Goal: Download file/media

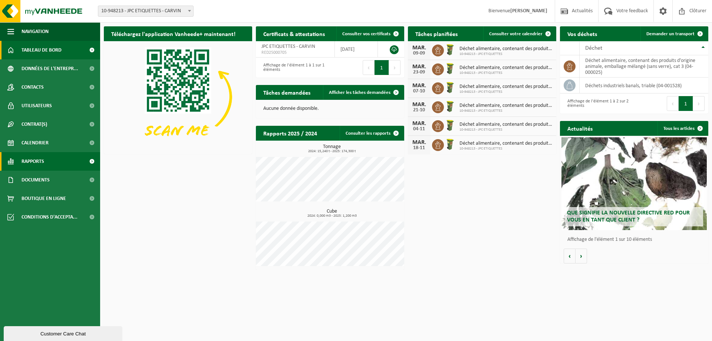
click at [90, 161] on span at bounding box center [91, 161] width 17 height 19
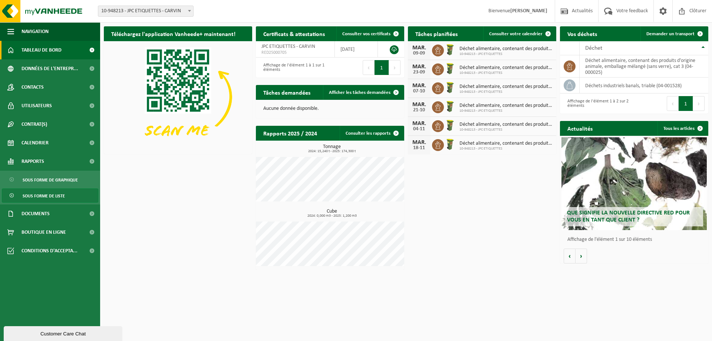
click at [65, 194] on link "Sous forme de liste" at bounding box center [50, 195] width 96 height 14
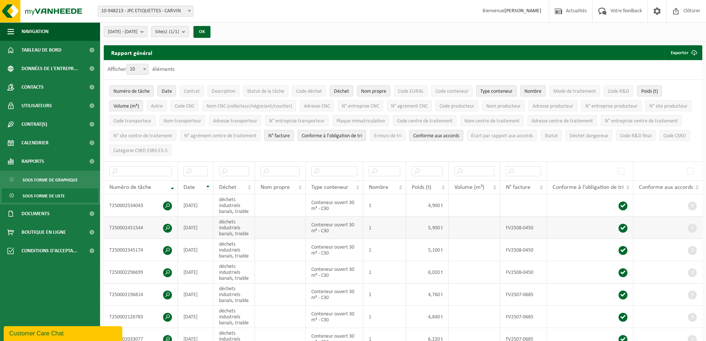
click at [168, 226] on span at bounding box center [167, 228] width 9 height 9
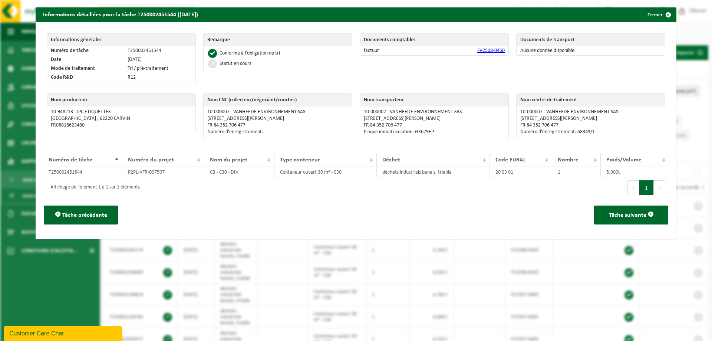
click at [244, 203] on div "Tâche précédente Tâche suivante" at bounding box center [356, 215] width 626 height 34
click at [664, 14] on span "button" at bounding box center [668, 14] width 15 height 15
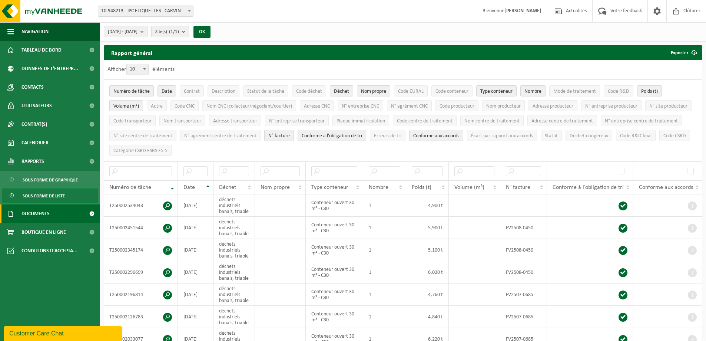
click at [40, 212] on span "Documents" at bounding box center [35, 213] width 28 height 19
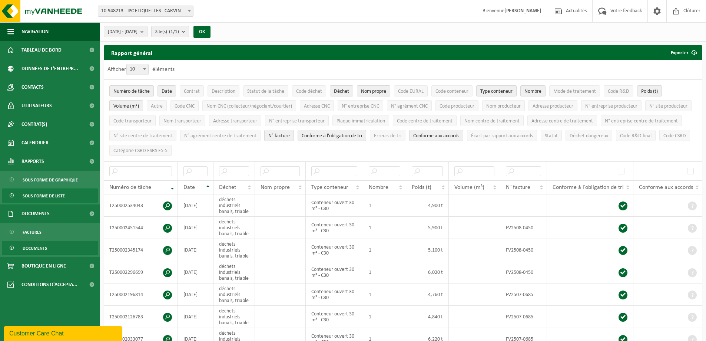
click at [37, 248] on span "Documents" at bounding box center [35, 248] width 24 height 14
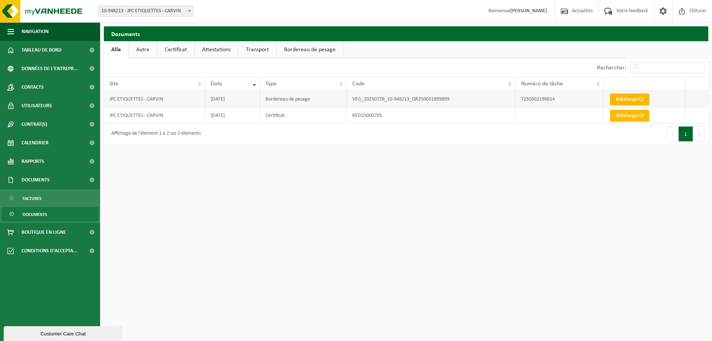
click at [631, 100] on link "Télécharger" at bounding box center [629, 99] width 39 height 12
click at [355, 156] on html "Site: 10-948213 - JPC ETIQUETTES - CARVIN 10-948213 - JPC ETIQUETTES - CARVIN B…" at bounding box center [356, 170] width 712 height 341
